Goal: Transaction & Acquisition: Obtain resource

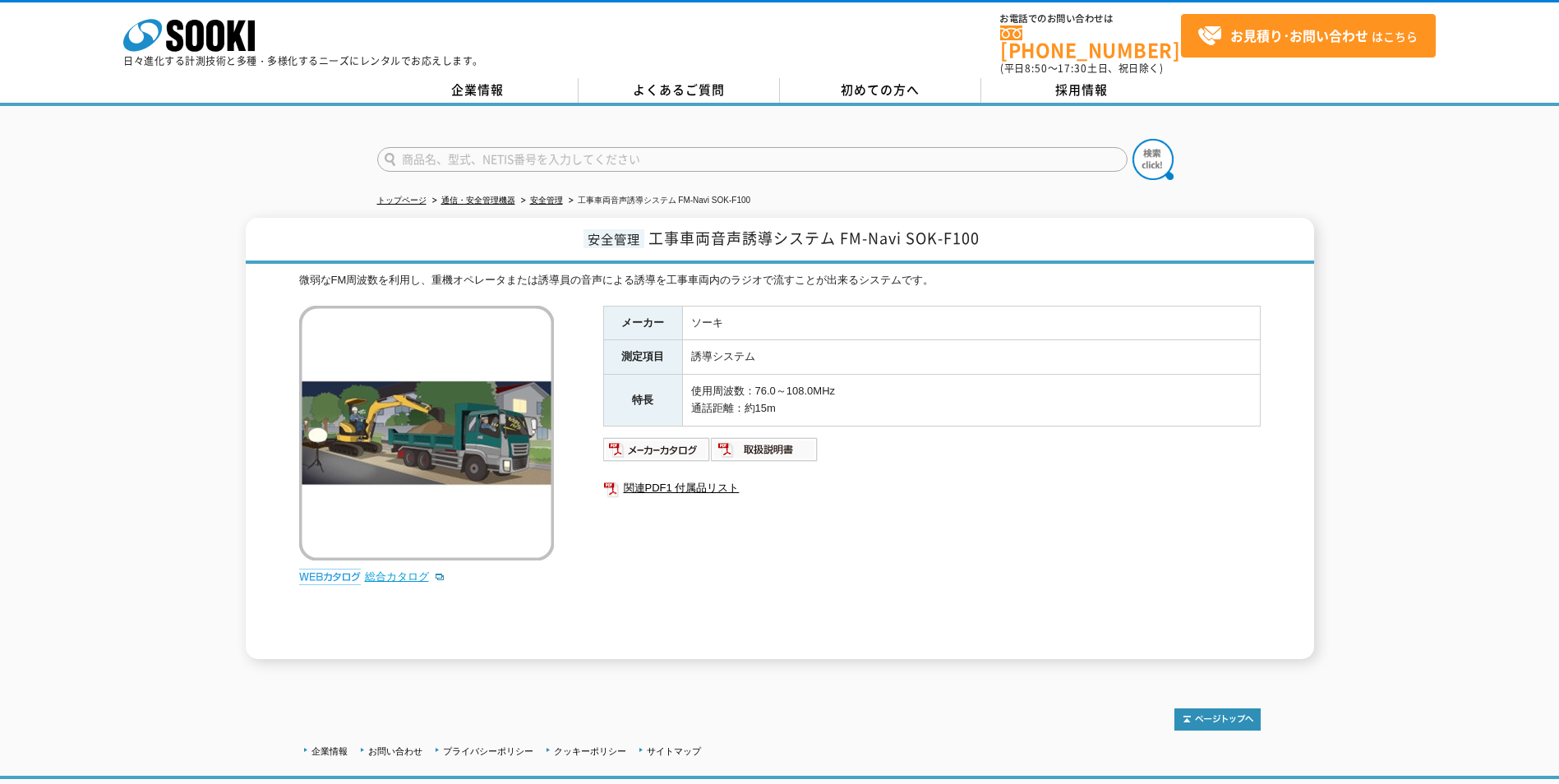
click at [386, 572] on link "総合カタログ" at bounding box center [405, 576] width 81 height 12
click at [730, 441] on img at bounding box center [764, 449] width 107 height 27
click at [651, 450] on img at bounding box center [657, 449] width 107 height 27
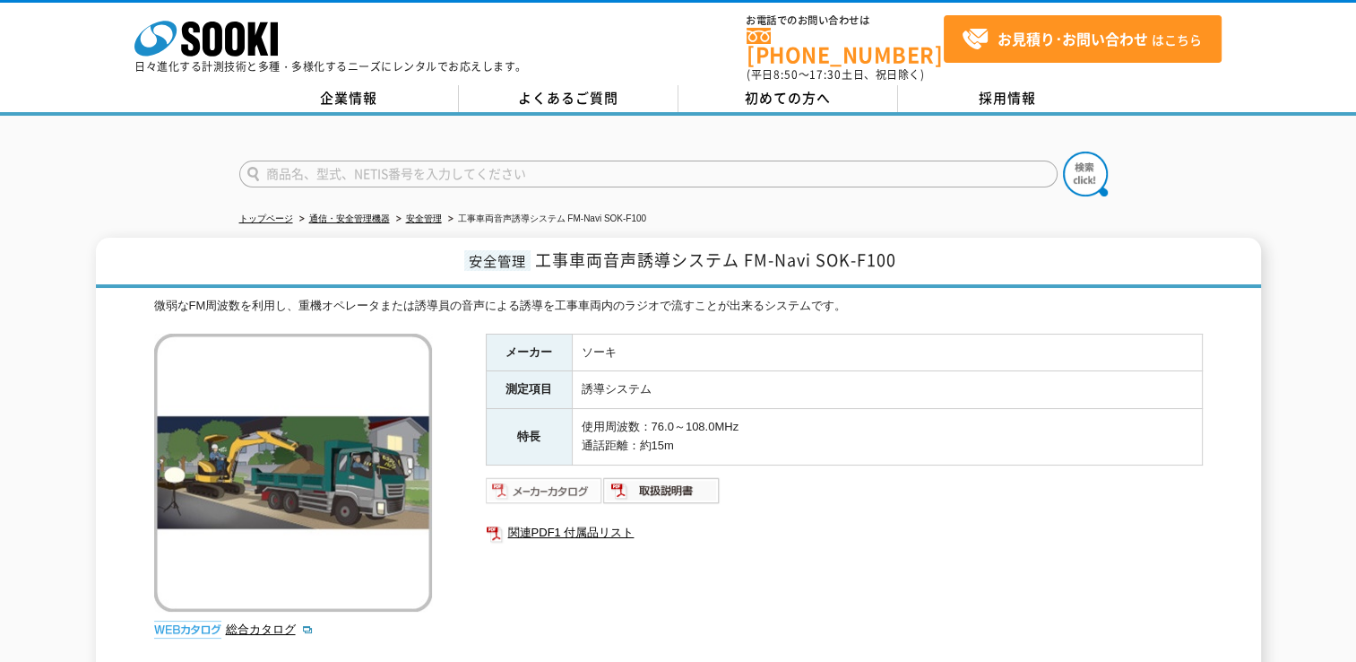
click at [514, 476] on img at bounding box center [544, 490] width 117 height 29
click at [355, 446] on img at bounding box center [293, 472] width 278 height 278
click at [255, 622] on link "総合カタログ" at bounding box center [270, 628] width 88 height 13
